Goal: Task Accomplishment & Management: Use online tool/utility

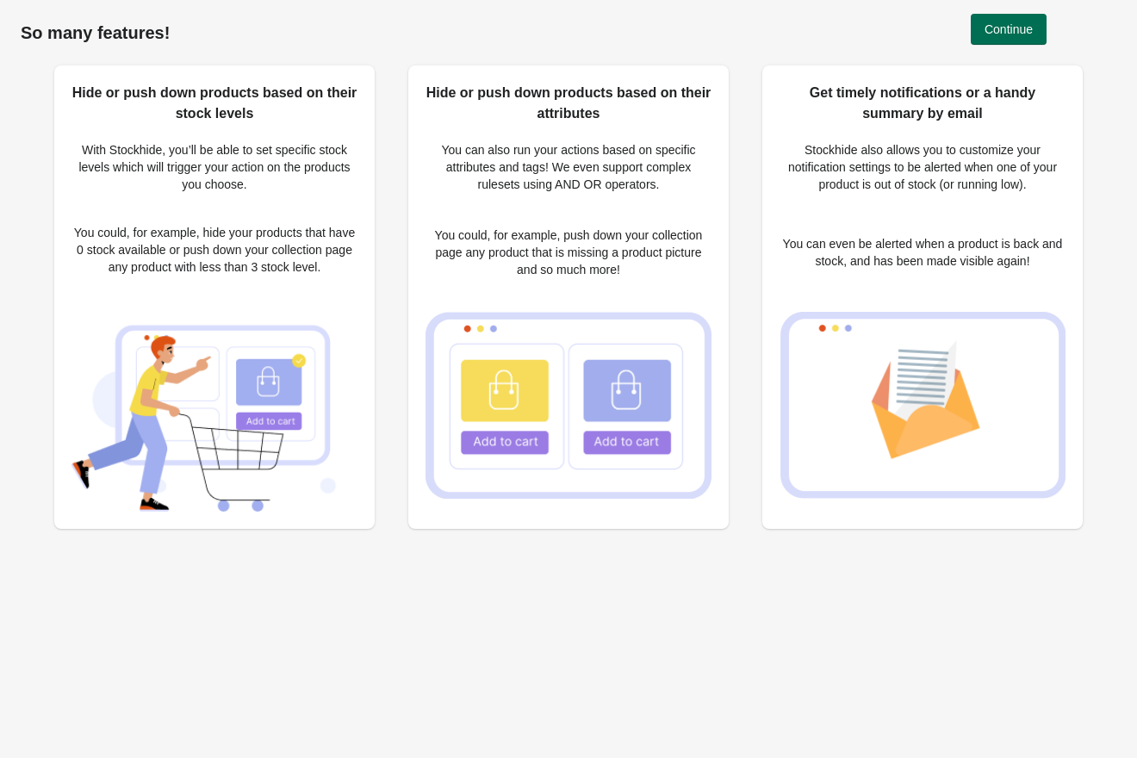
click at [1005, 25] on span "Continue" at bounding box center [1009, 29] width 48 height 14
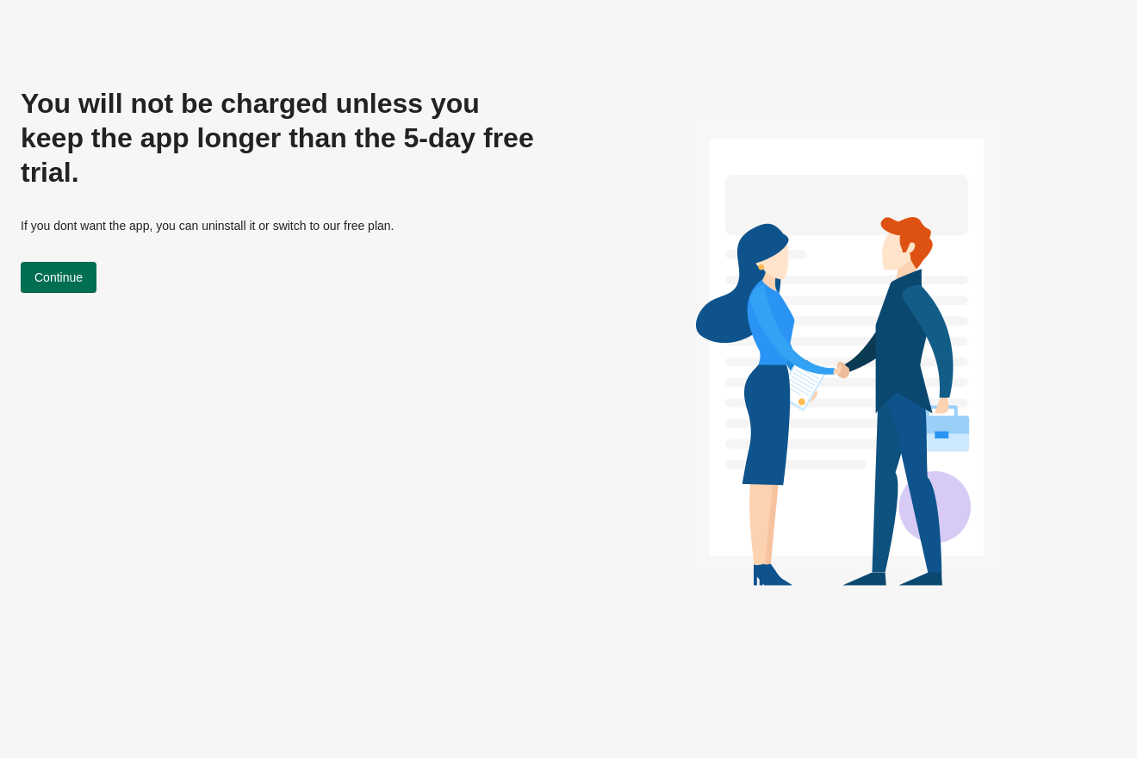
click at [61, 262] on button "Continue" at bounding box center [59, 277] width 76 height 31
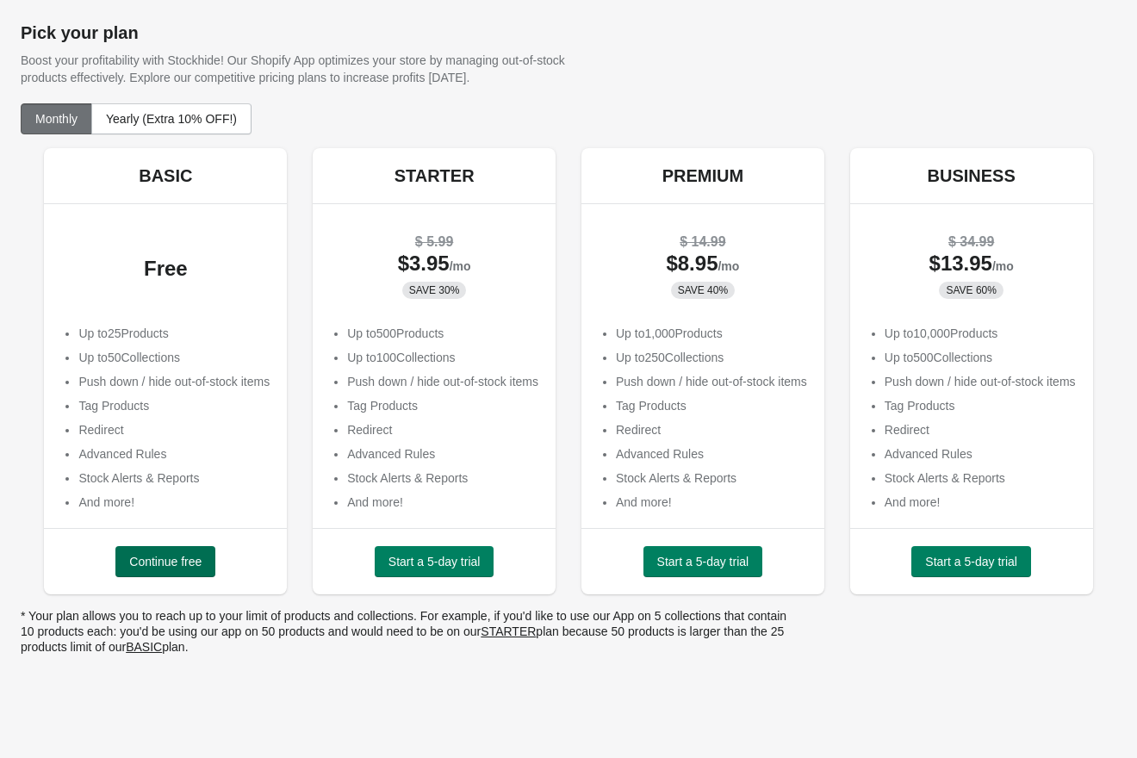
click at [166, 569] on span "Continue free" at bounding box center [165, 562] width 72 height 14
